Goal: Transaction & Acquisition: Purchase product/service

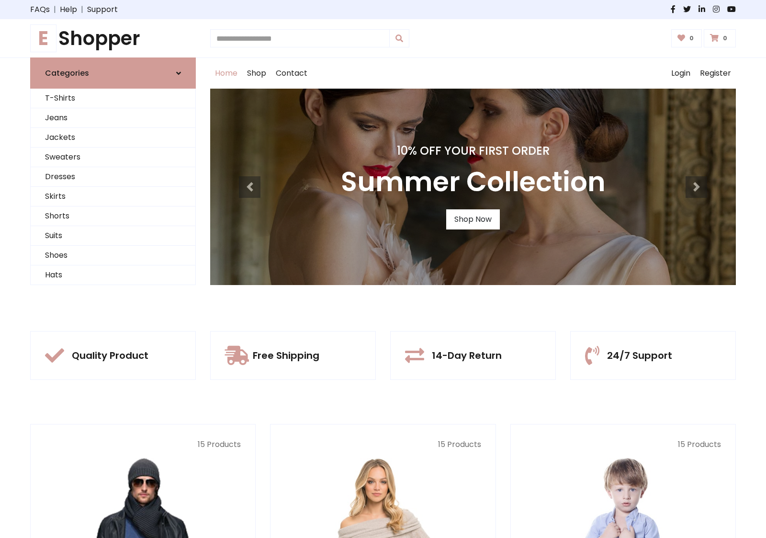
click at [383, 269] on div "10% Off Your First Order Summer Collection Shop Now" at bounding box center [473, 187] width 526 height 196
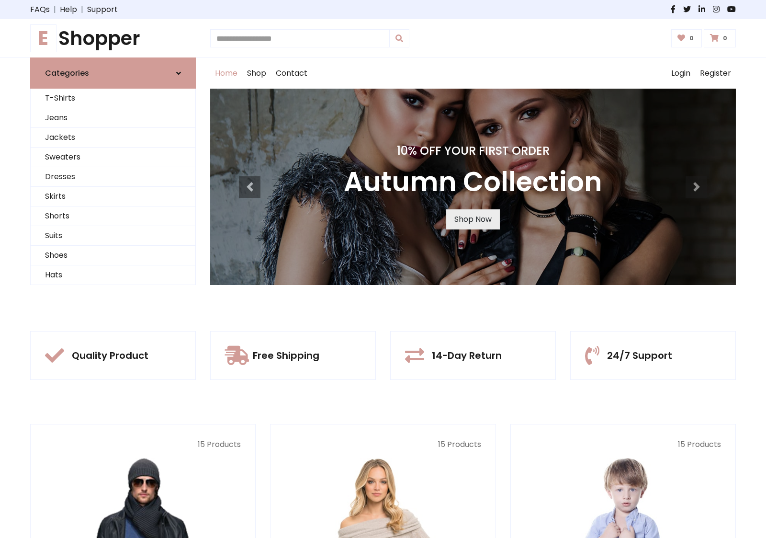
click at [473, 219] on link "Shop Now" at bounding box center [473, 219] width 54 height 20
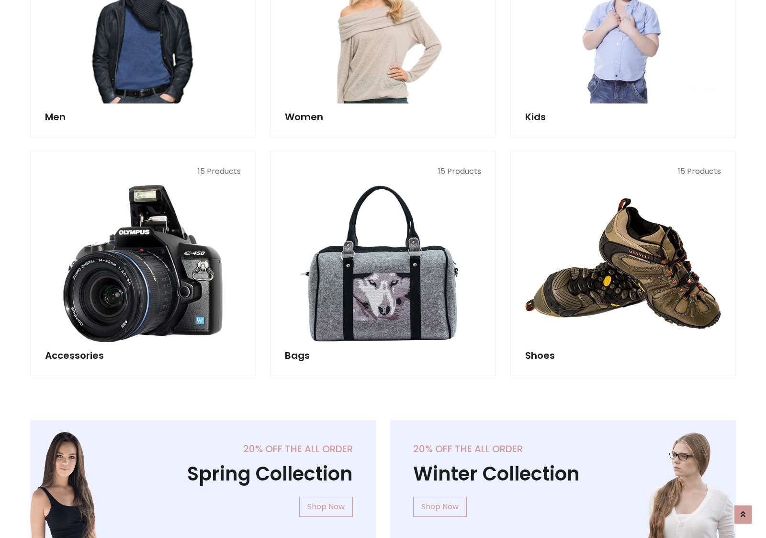
scroll to position [955, 0]
